Goal: Download file/media

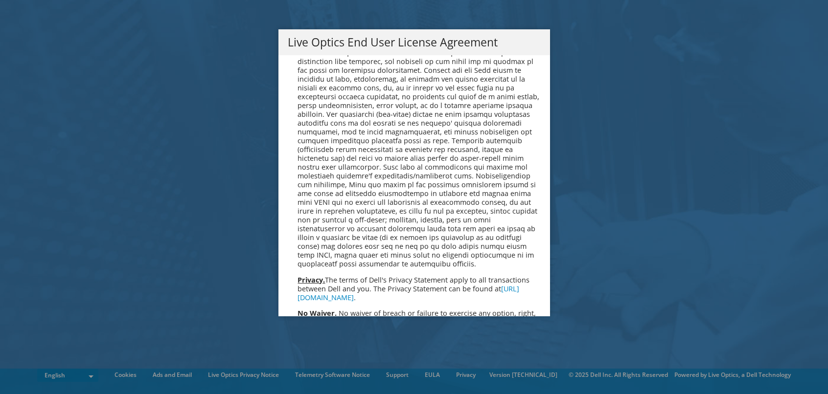
scroll to position [3702, 0]
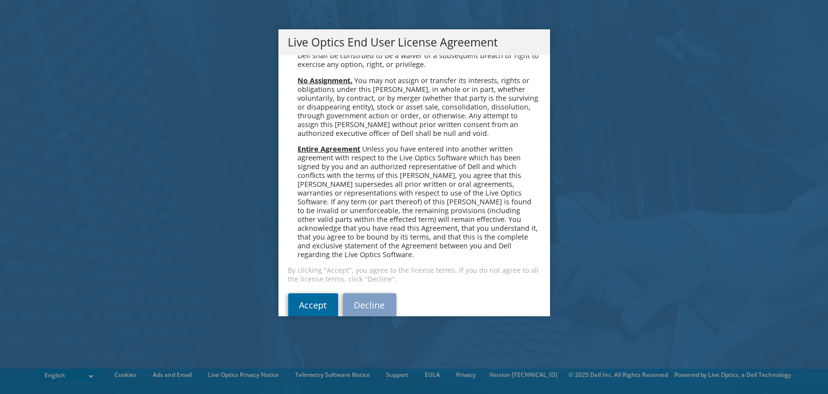
click at [310, 294] on link "Accept" at bounding box center [313, 305] width 50 height 23
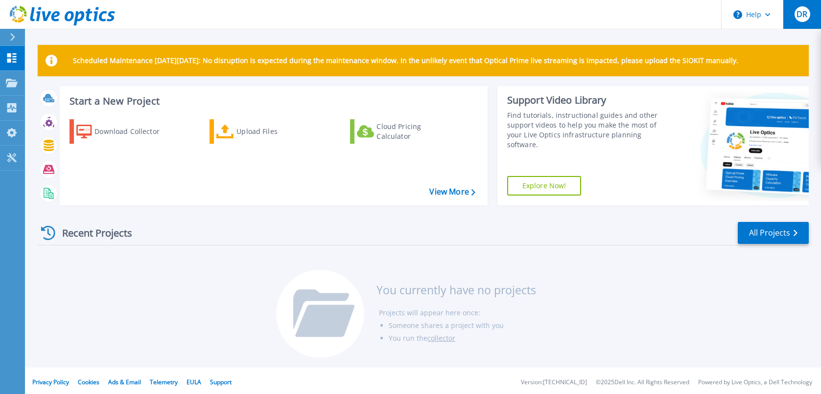
click at [807, 18] on span "DR" at bounding box center [801, 14] width 11 height 8
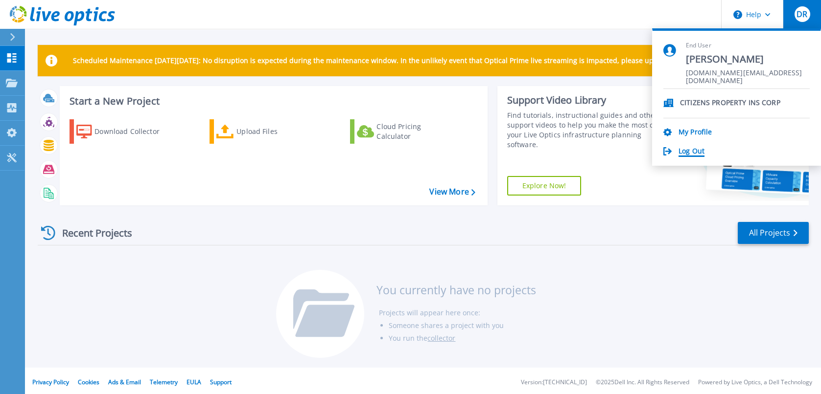
click at [698, 149] on link "Log Out" at bounding box center [691, 151] width 26 height 9
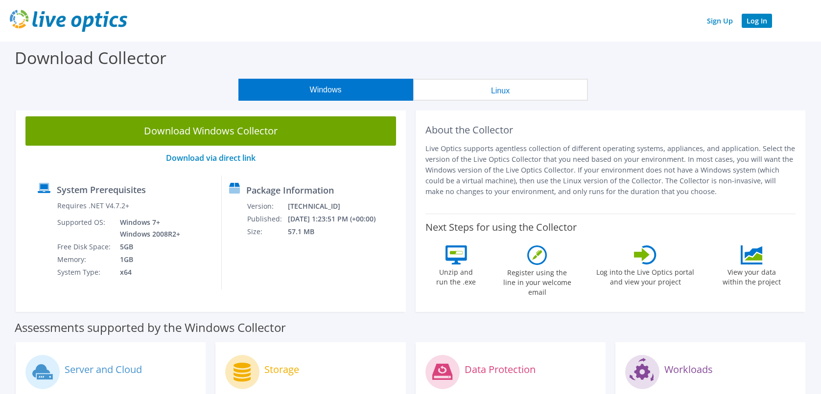
click at [751, 23] on link "Log In" at bounding box center [756, 21] width 30 height 14
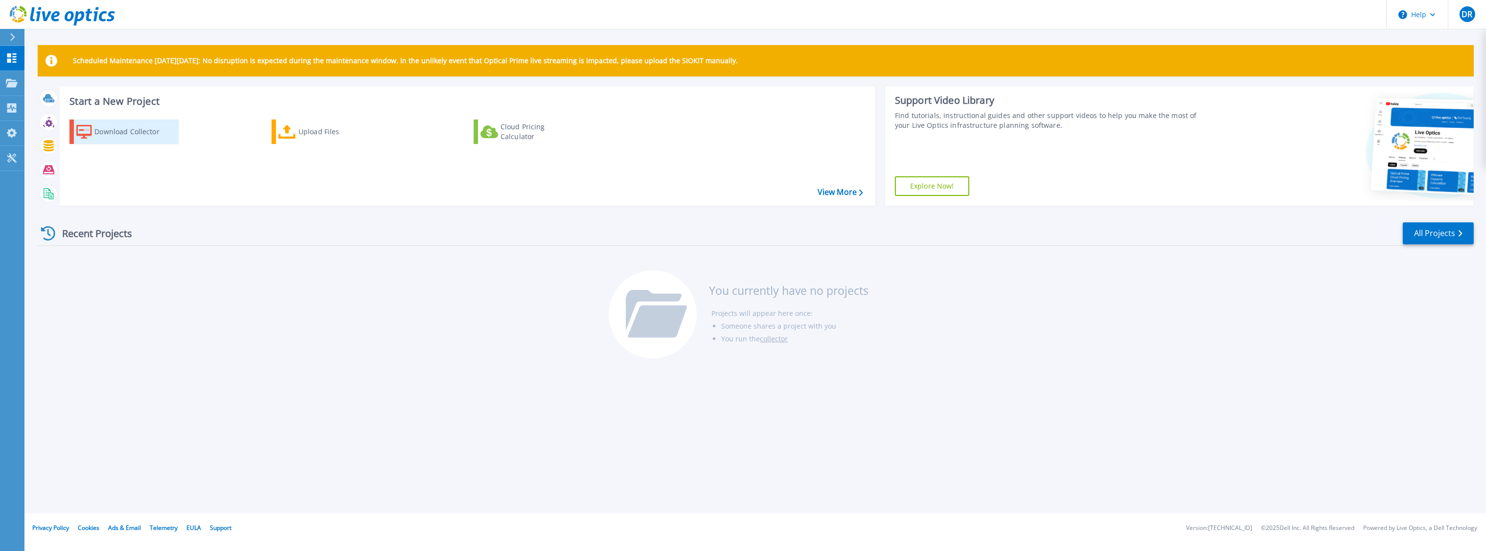
click at [131, 131] on div "Download Collector" at bounding box center [133, 132] width 78 height 20
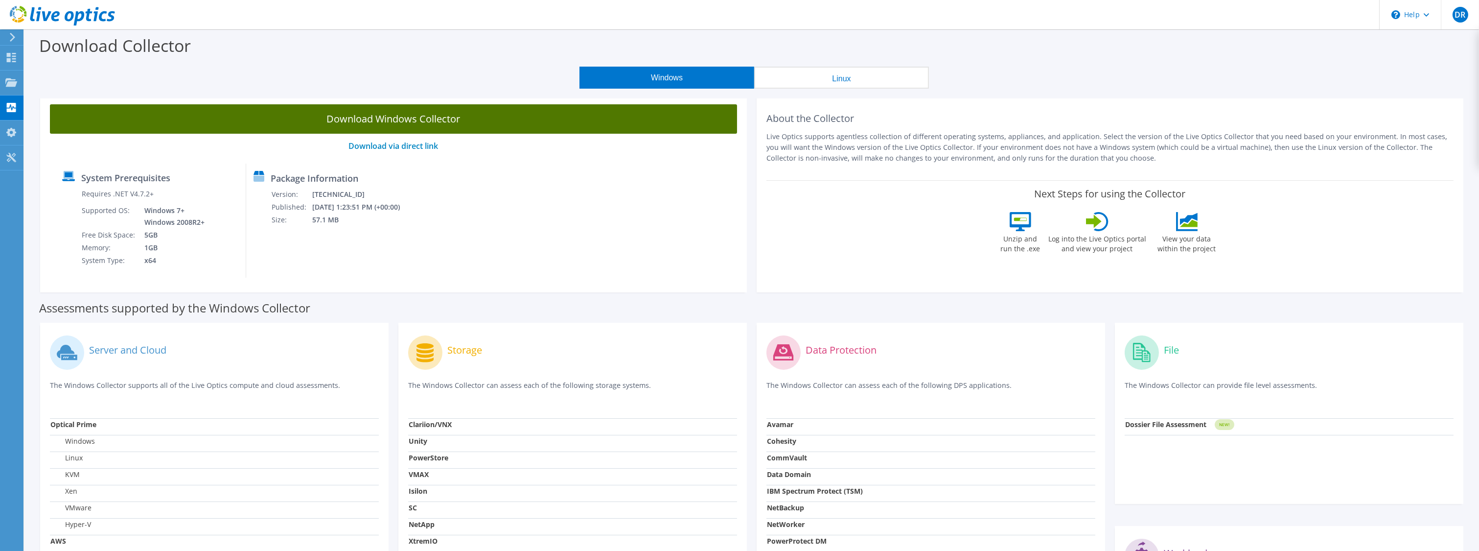
click at [392, 122] on link "Download Windows Collector" at bounding box center [393, 118] width 687 height 29
